Goal: Information Seeking & Learning: Learn about a topic

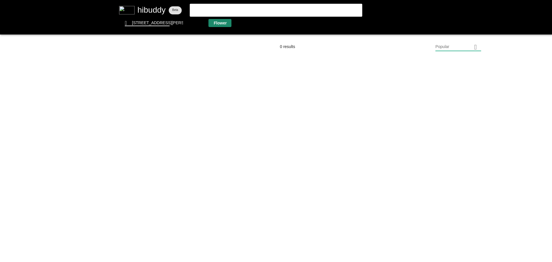
click at [215, 26] on flt-glass-pane at bounding box center [276, 131] width 552 height 262
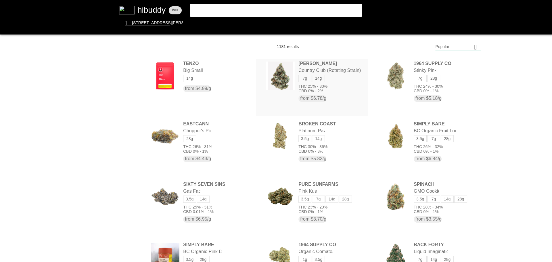
click at [327, 70] on flt-glass-pane at bounding box center [276, 131] width 552 height 262
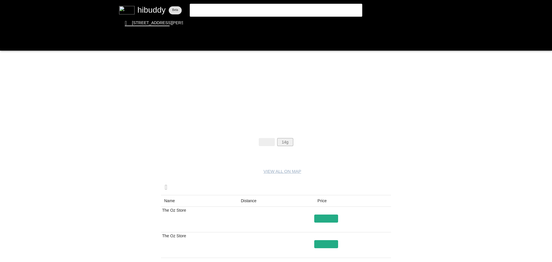
click at [287, 140] on flt-glass-pane at bounding box center [276, 131] width 552 height 262
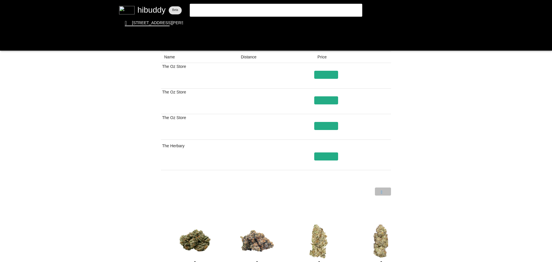
click at [385, 190] on flt-glass-pane at bounding box center [276, 131] width 552 height 262
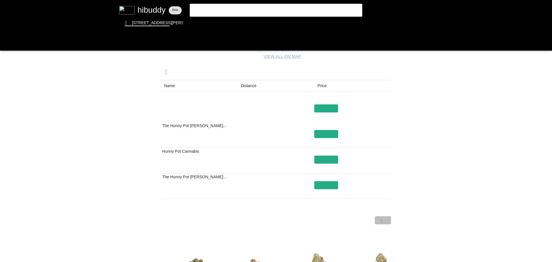
click at [385, 220] on flt-glass-pane at bounding box center [276, 131] width 552 height 262
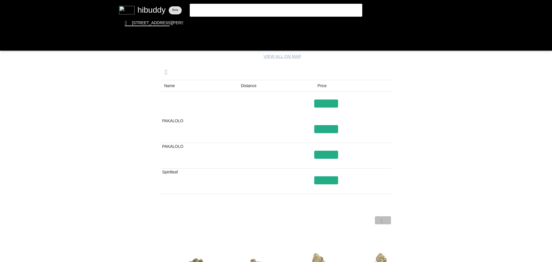
click at [385, 220] on flt-glass-pane at bounding box center [276, 131] width 552 height 262
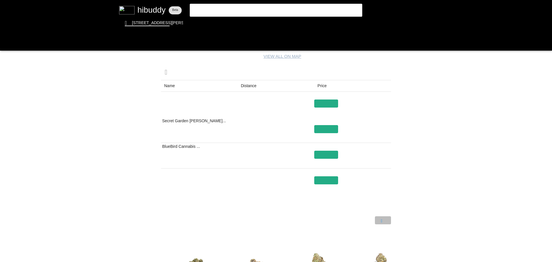
click at [385, 220] on flt-glass-pane at bounding box center [276, 131] width 552 height 262
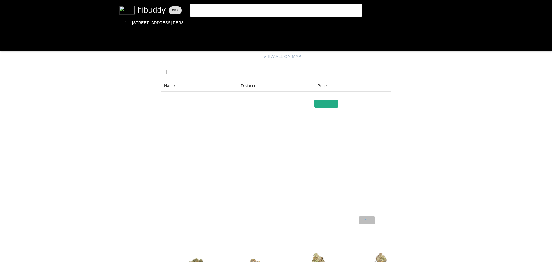
click at [365, 222] on flt-glass-pane at bounding box center [276, 131] width 552 height 262
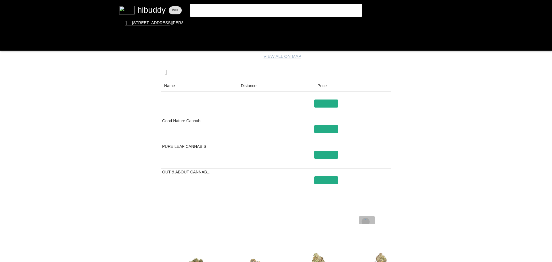
click at [365, 222] on flt-glass-pane at bounding box center [276, 131] width 552 height 262
click at [365, 221] on flt-glass-pane at bounding box center [276, 131] width 552 height 262
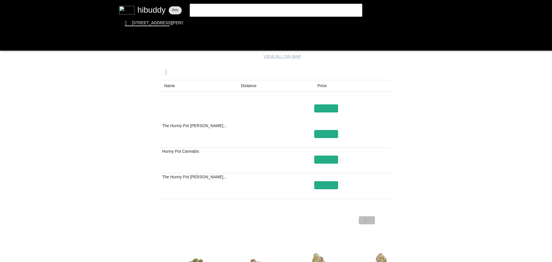
click at [365, 221] on flt-glass-pane at bounding box center [276, 131] width 552 height 262
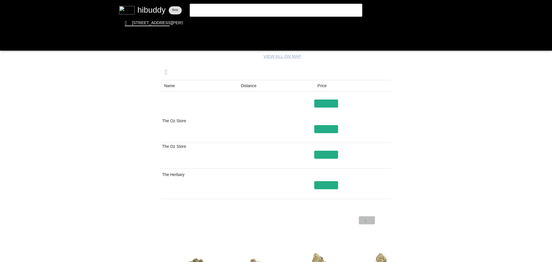
click at [365, 219] on flt-glass-pane at bounding box center [276, 131] width 552 height 262
